Goal: Task Accomplishment & Management: Manage account settings

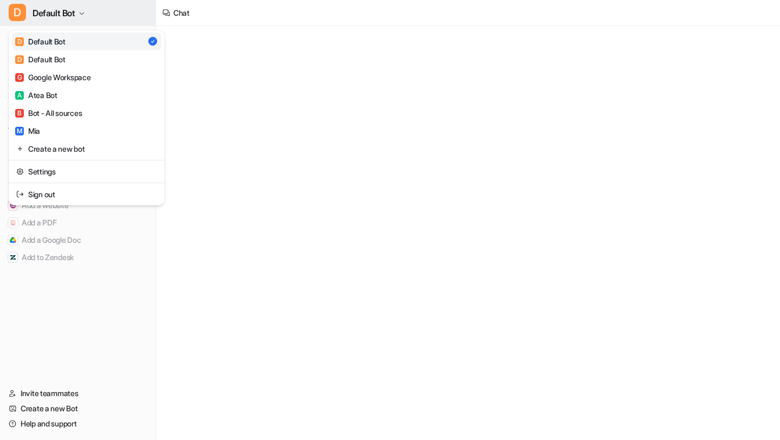
click at [92, 17] on button "D Default Bot" at bounding box center [77, 13] width 155 height 26
type textarea "**********"
click at [92, 17] on button "D Default Bot" at bounding box center [77, 13] width 155 height 26
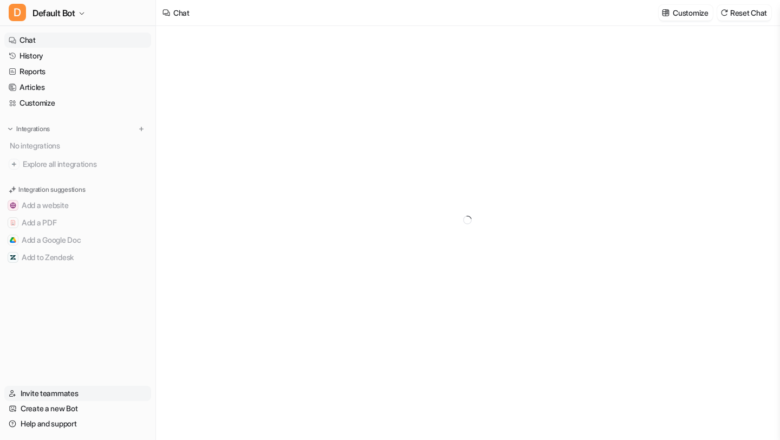
click at [42, 399] on link "Invite teammates" at bounding box center [77, 393] width 147 height 15
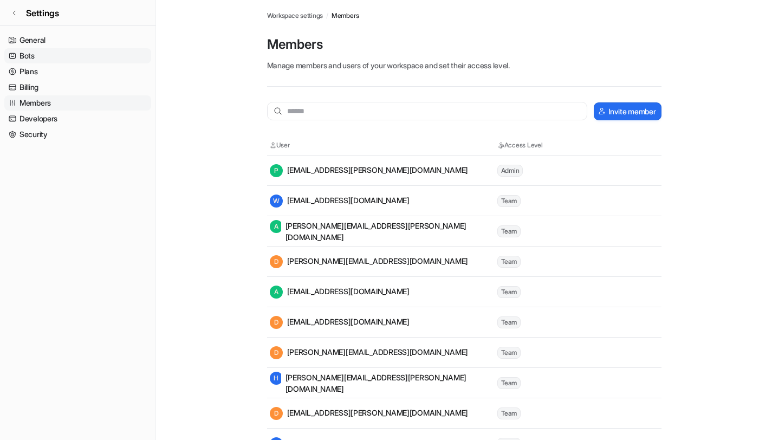
click at [36, 56] on link "Bots" at bounding box center [77, 55] width 147 height 15
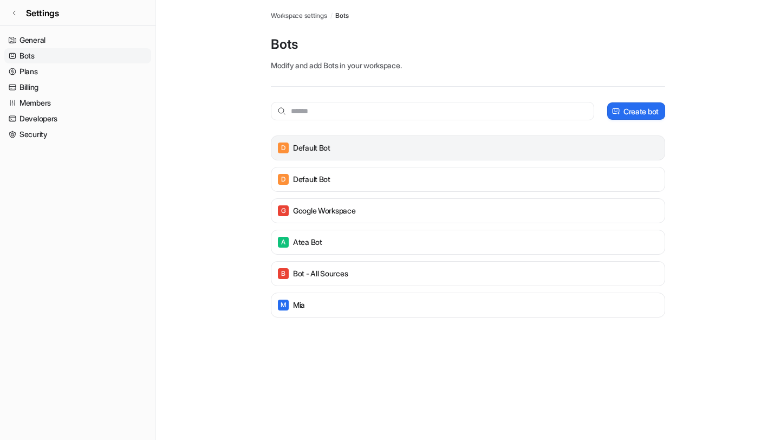
click at [433, 144] on div "D Default Bot" at bounding box center [468, 147] width 385 height 15
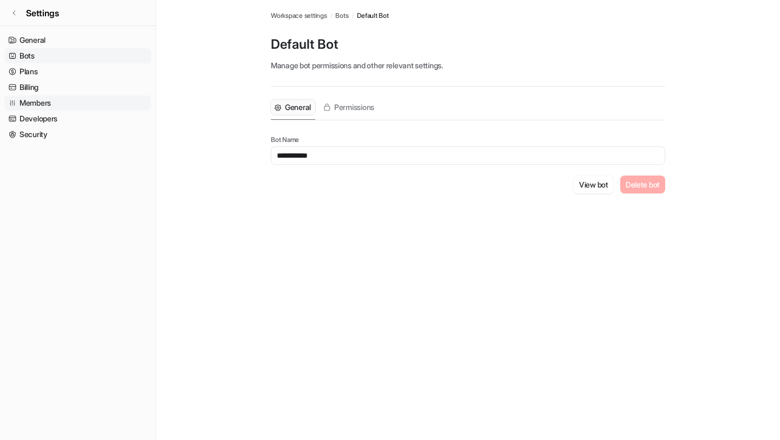
click at [49, 107] on link "Members" at bounding box center [77, 102] width 147 height 15
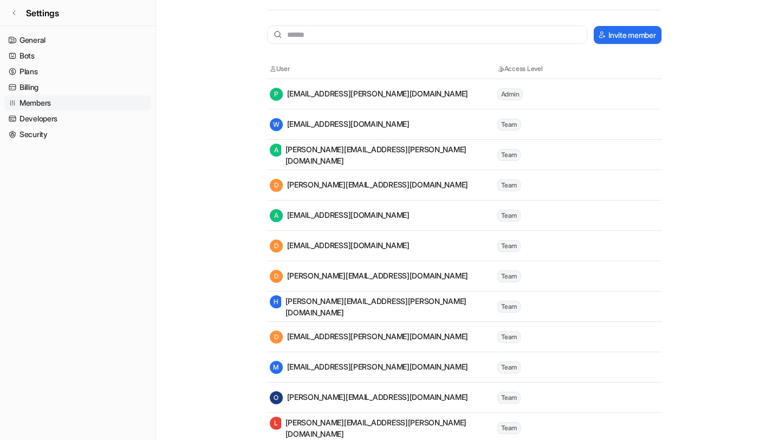
scroll to position [75, 0]
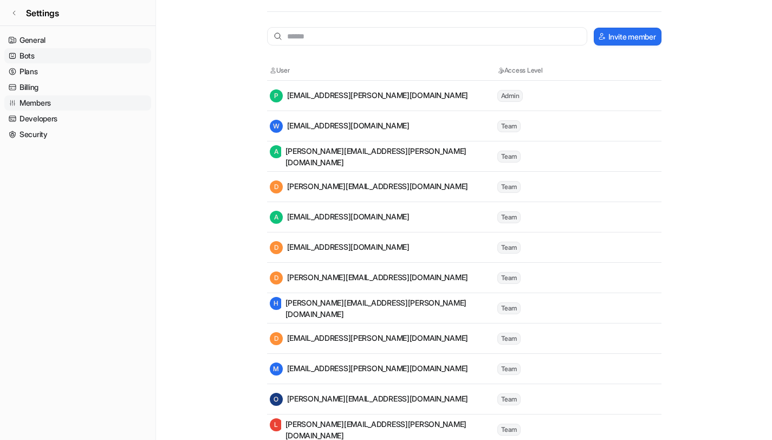
click at [114, 56] on link "Bots" at bounding box center [77, 55] width 147 height 15
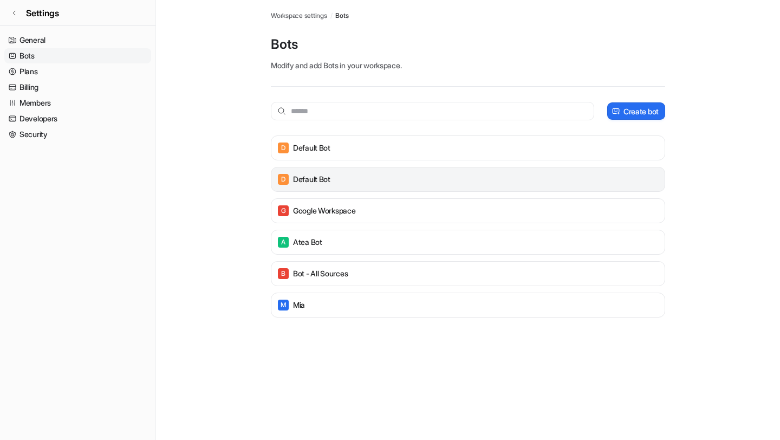
click at [555, 174] on div "D Default Bot" at bounding box center [468, 179] width 385 height 15
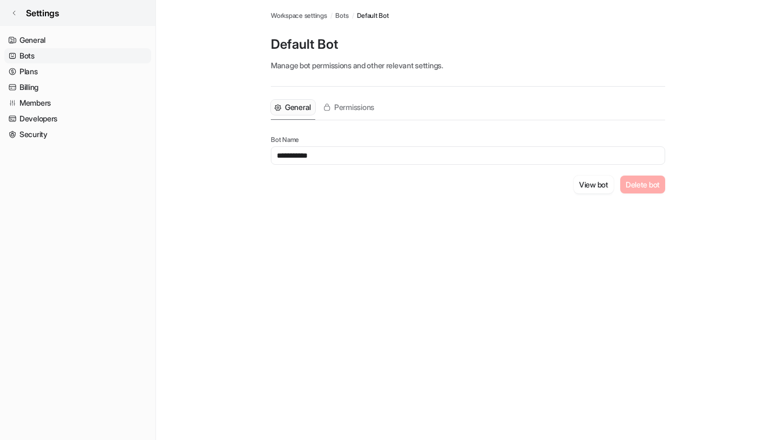
click at [22, 17] on link "Settings" at bounding box center [77, 13] width 155 height 26
